Goal: Use online tool/utility: Use online tool/utility

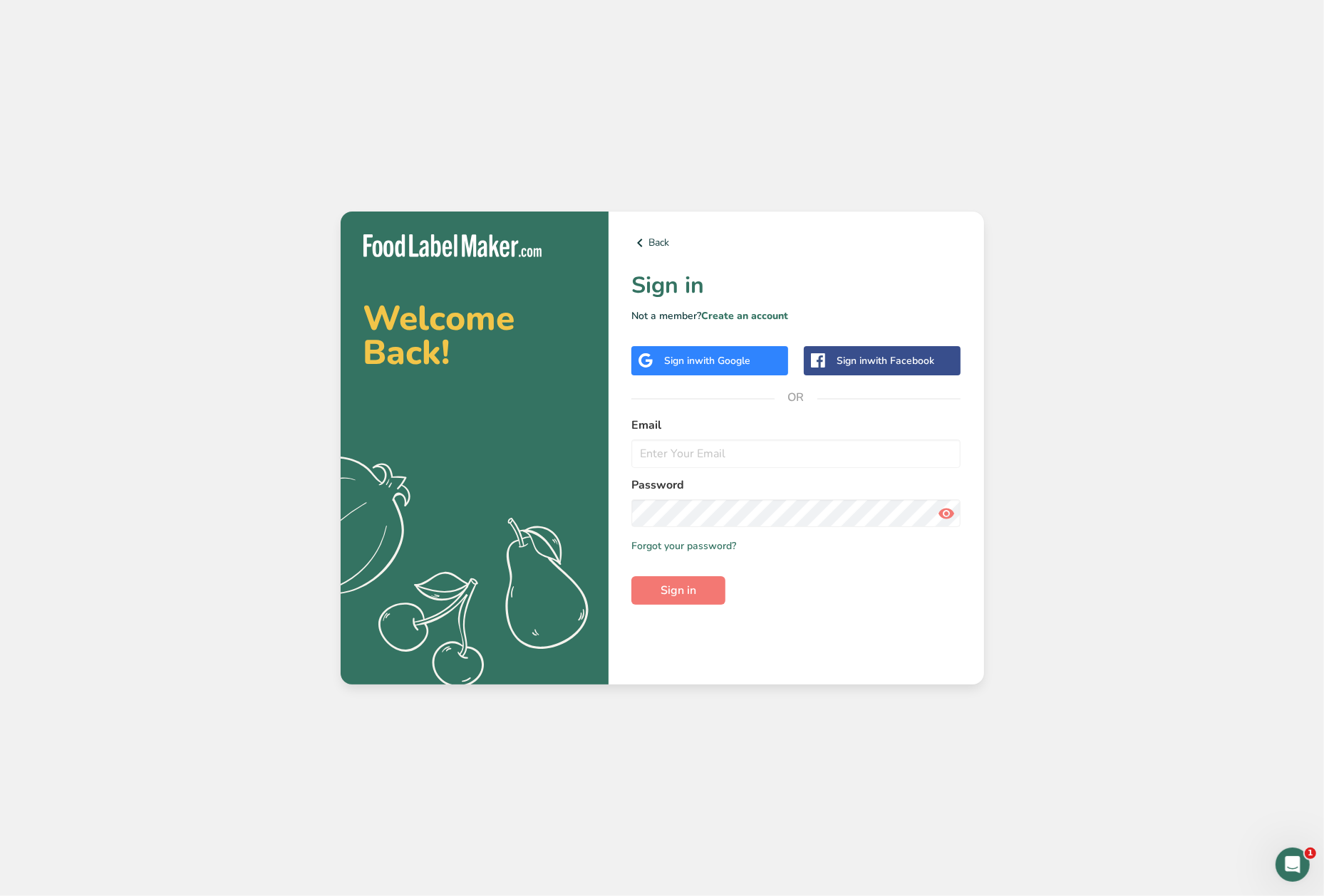
click at [691, 364] on div "Sign in with Google" at bounding box center [707, 360] width 86 height 15
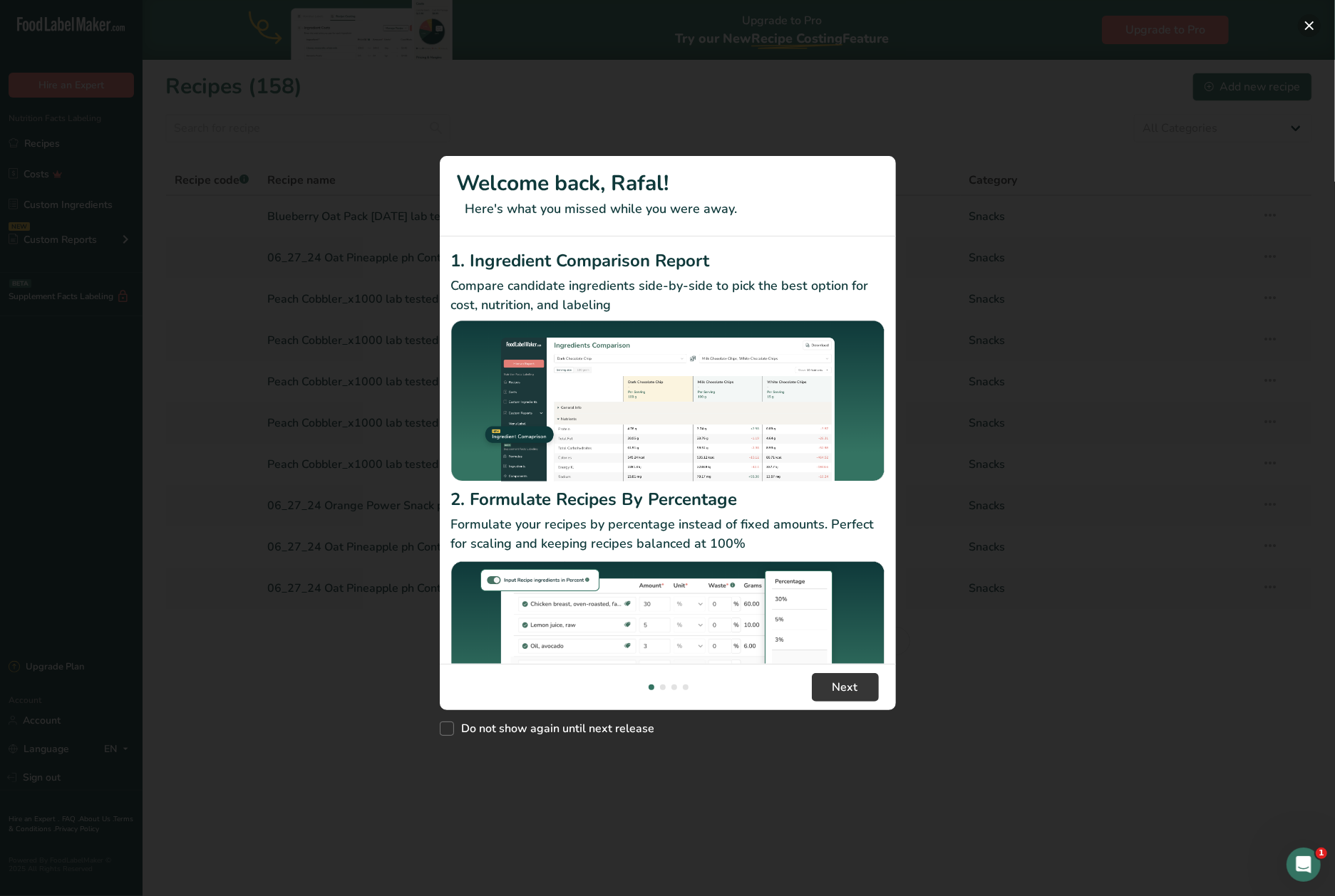
click at [1311, 23] on button "New Features" at bounding box center [1309, 26] width 23 height 23
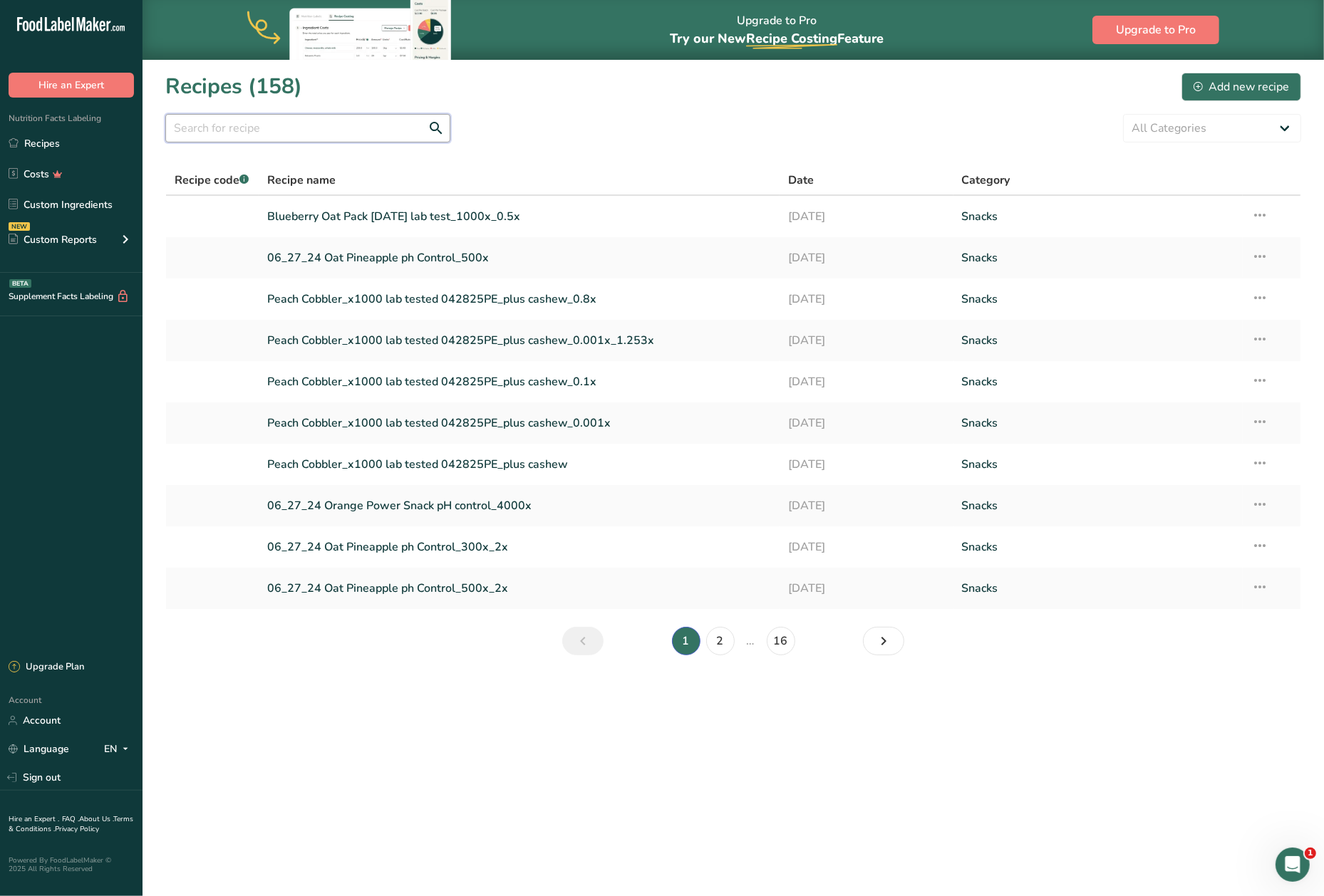
click at [285, 125] on input "text" at bounding box center [308, 128] width 285 height 29
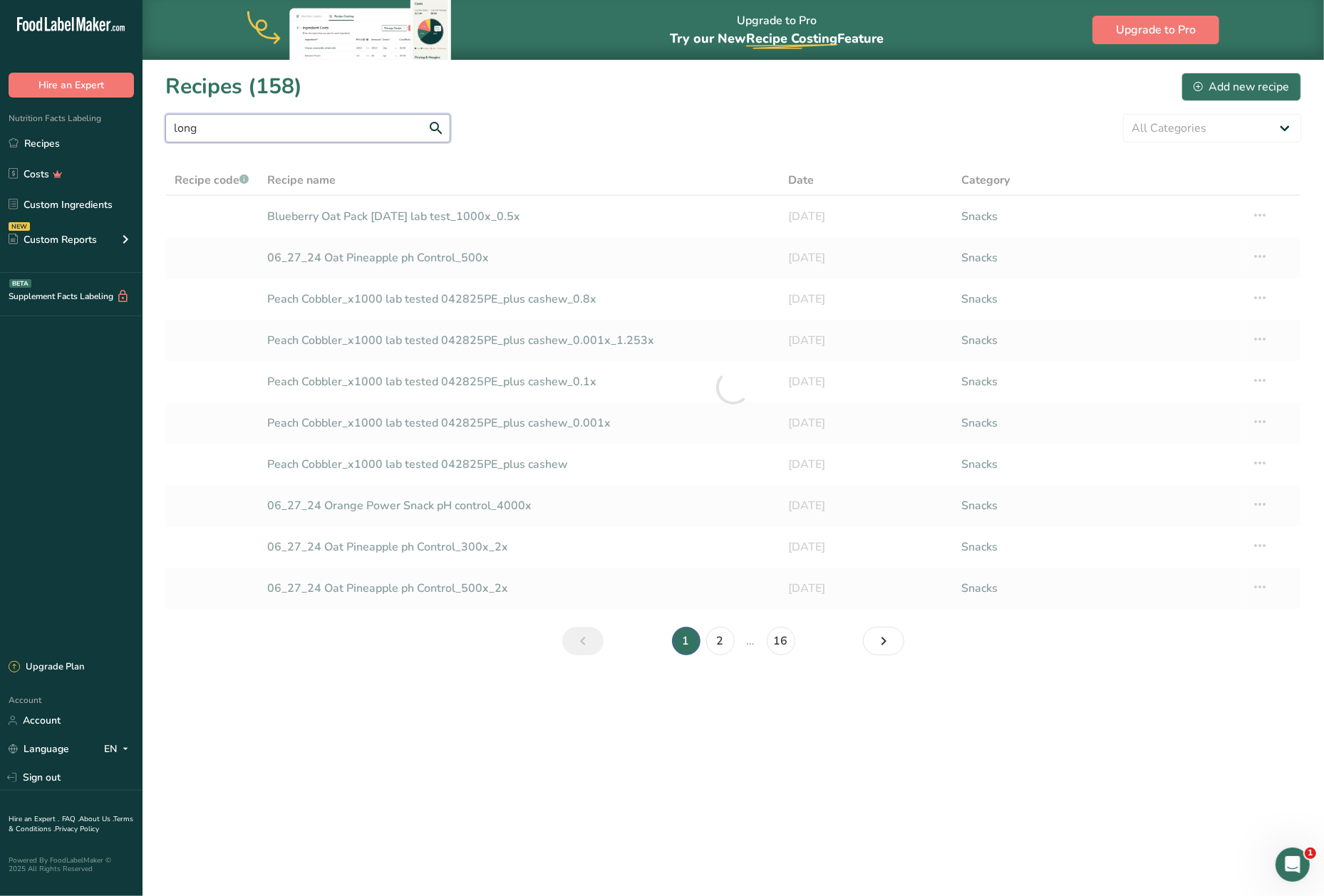
type input "long"
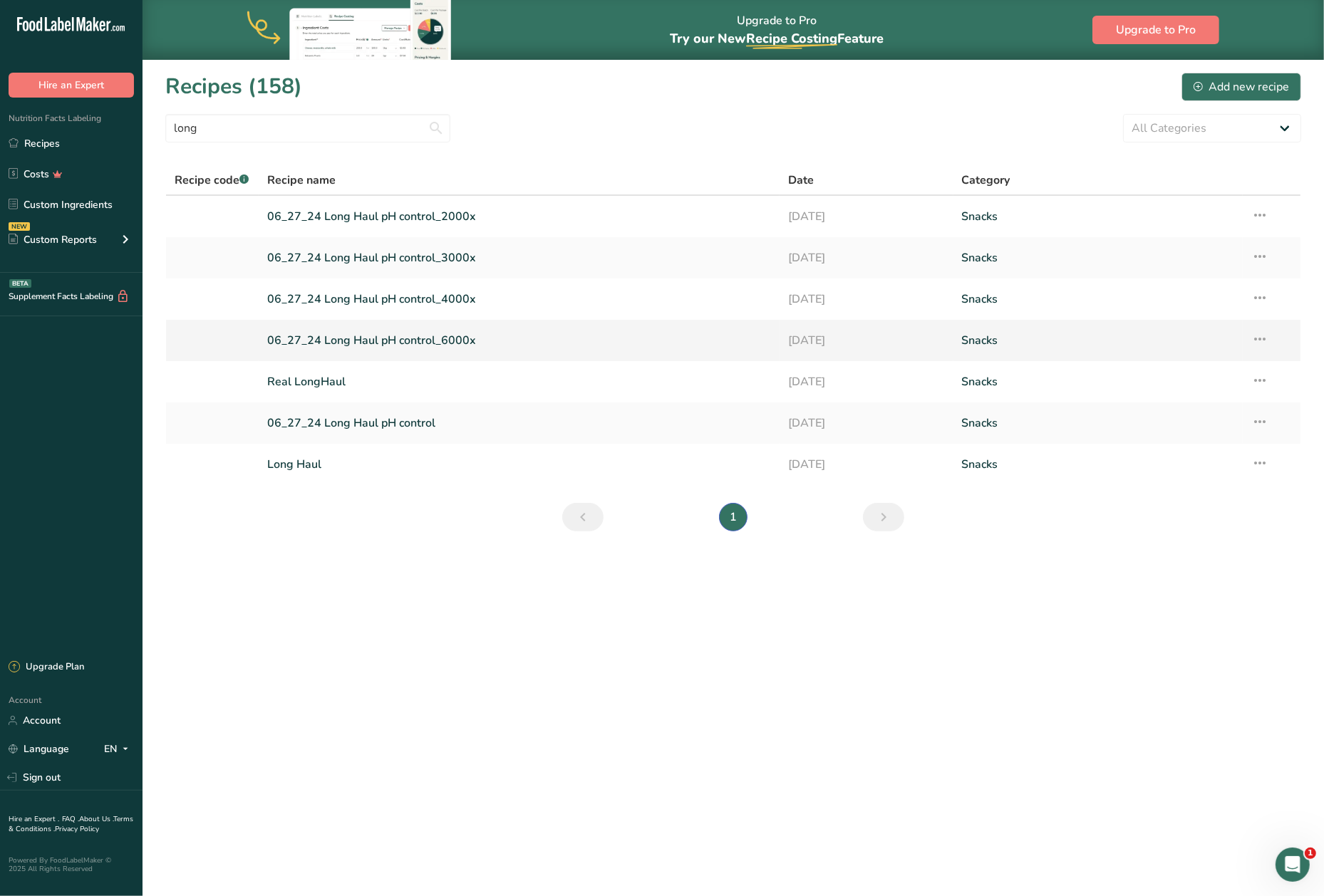
click at [378, 347] on link "06_27_24 Long Haul pH control_6000x" at bounding box center [519, 340] width 504 height 30
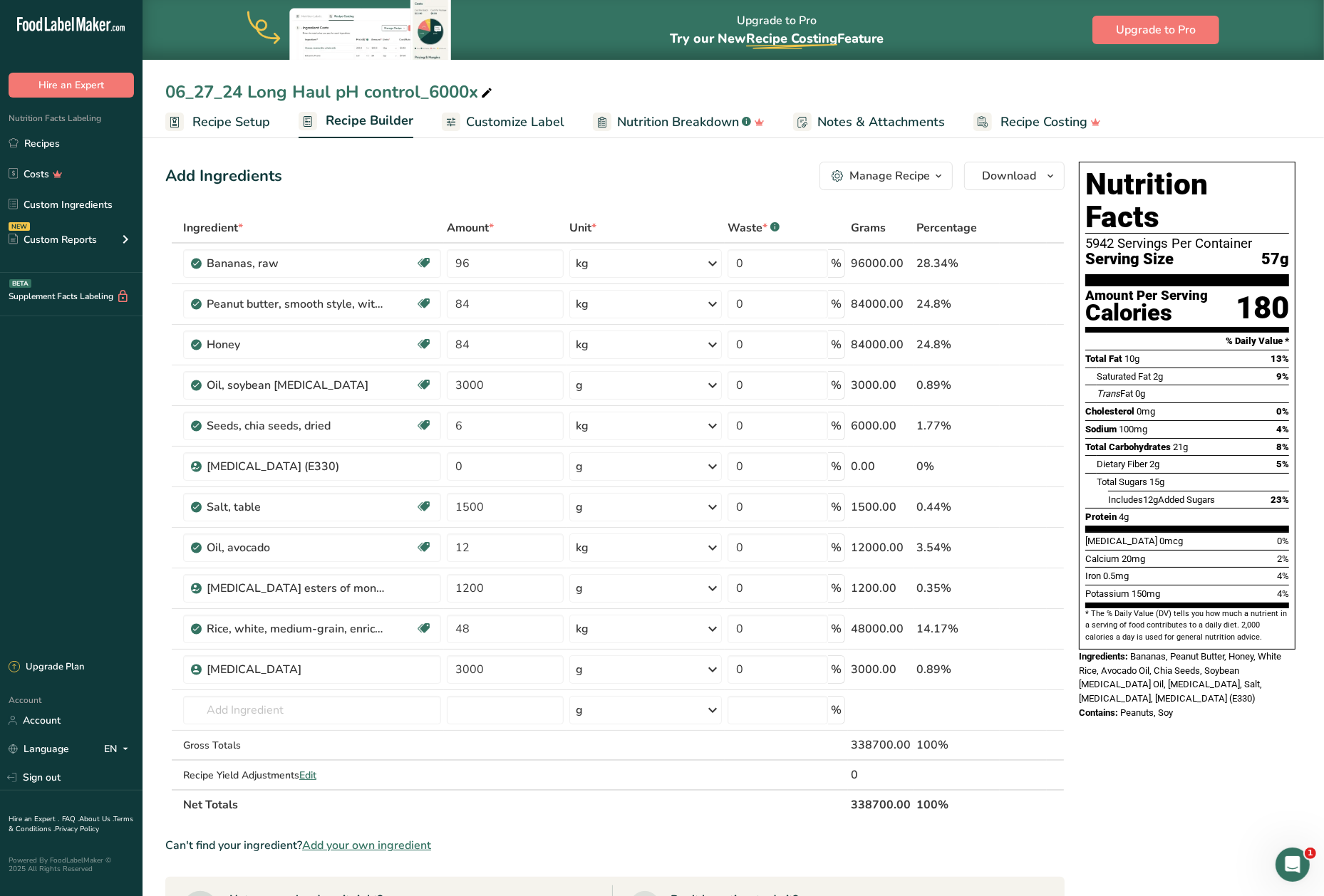
click at [1173, 776] on div "Nutrition Facts 5942 Servings Per Container Serving Size 57g Amount Per Serving…" at bounding box center [1187, 721] width 228 height 1130
